Goal: Transaction & Acquisition: Purchase product/service

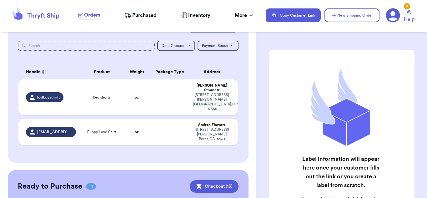
scroll to position [29, 0]
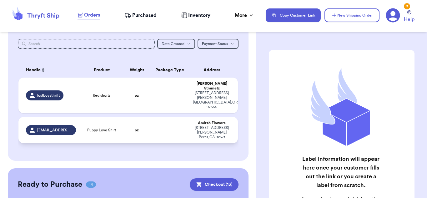
click at [158, 117] on td at bounding box center [169, 130] width 39 height 26
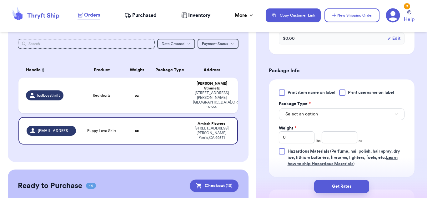
scroll to position [245, 0]
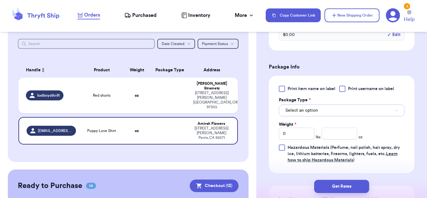
click at [330, 104] on button "Select an option" at bounding box center [342, 110] width 126 height 12
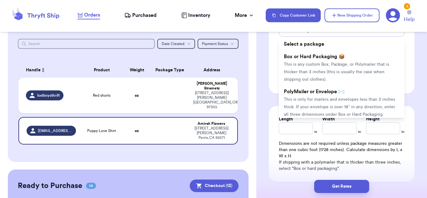
scroll to position [324, 0]
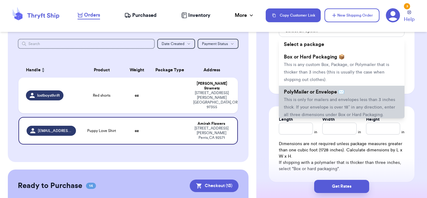
click at [329, 101] on span "This is only for mailers and envelopes less than 3 inches thick. If your envelo…" at bounding box center [339, 106] width 111 height 19
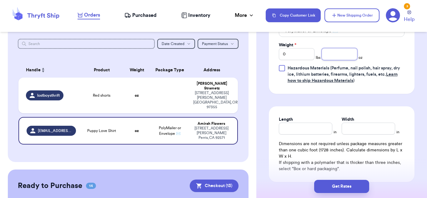
click at [338, 48] on input "number" at bounding box center [339, 54] width 36 height 12
type input "4.2"
click at [311, 122] on input "Length" at bounding box center [305, 128] width 53 height 12
type input "10"
click at [359, 122] on input "Width *" at bounding box center [367, 128] width 53 height 12
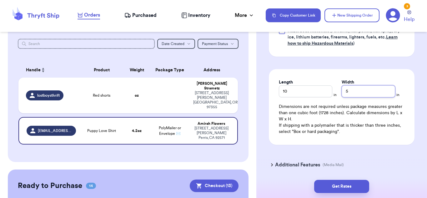
scroll to position [367, 0]
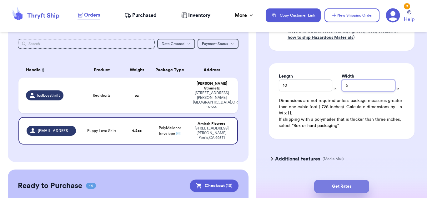
type input "5"
click at [338, 187] on button "Get Rates" at bounding box center [341, 186] width 55 height 13
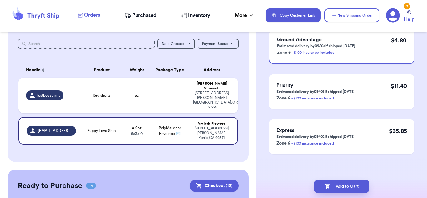
scroll to position [0, 0]
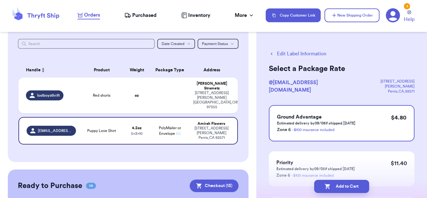
click at [338, 187] on button "Add to Cart" at bounding box center [341, 186] width 55 height 13
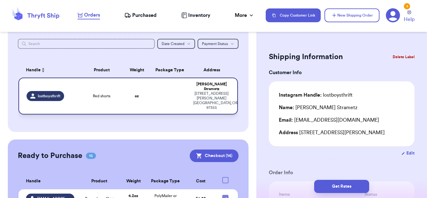
click at [185, 97] on td at bounding box center [169, 95] width 39 height 37
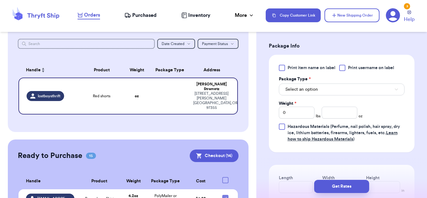
scroll to position [263, 0]
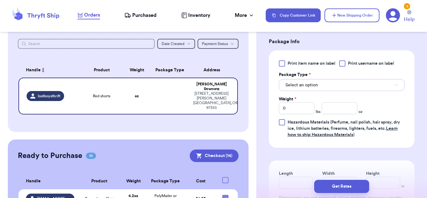
click at [320, 89] on button "Select an option" at bounding box center [342, 85] width 126 height 12
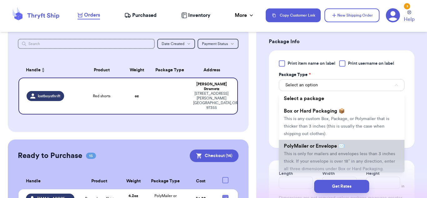
click at [336, 152] on span "This is only for mailers and envelopes less than 3 inches thick. If your envelo…" at bounding box center [339, 160] width 111 height 19
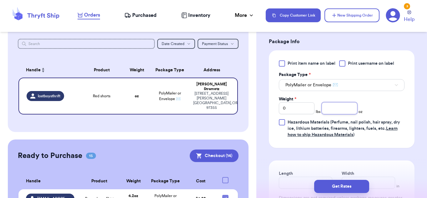
click at [341, 112] on input "number" at bounding box center [339, 108] width 36 height 12
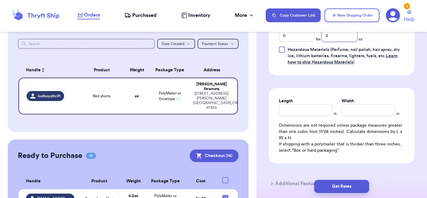
scroll to position [335, 0]
type input "2"
click at [328, 111] on input "Length" at bounding box center [305, 110] width 53 height 12
type input "10"
click at [353, 106] on input "Width *" at bounding box center [367, 110] width 53 height 12
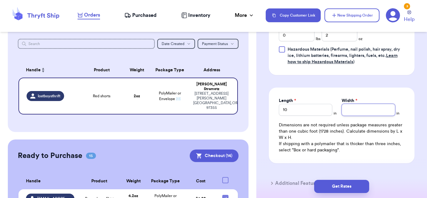
type input "5"
type input "6"
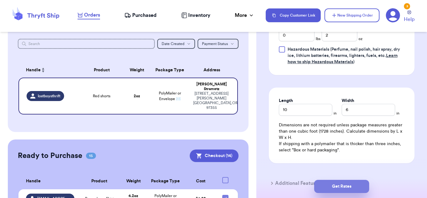
click at [355, 186] on button "Get Rates" at bounding box center [341, 186] width 55 height 13
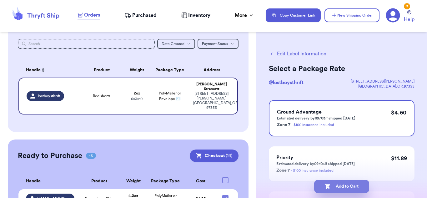
click at [344, 188] on button "Add to Cart" at bounding box center [341, 186] width 55 height 13
